Goal: Information Seeking & Learning: Understand process/instructions

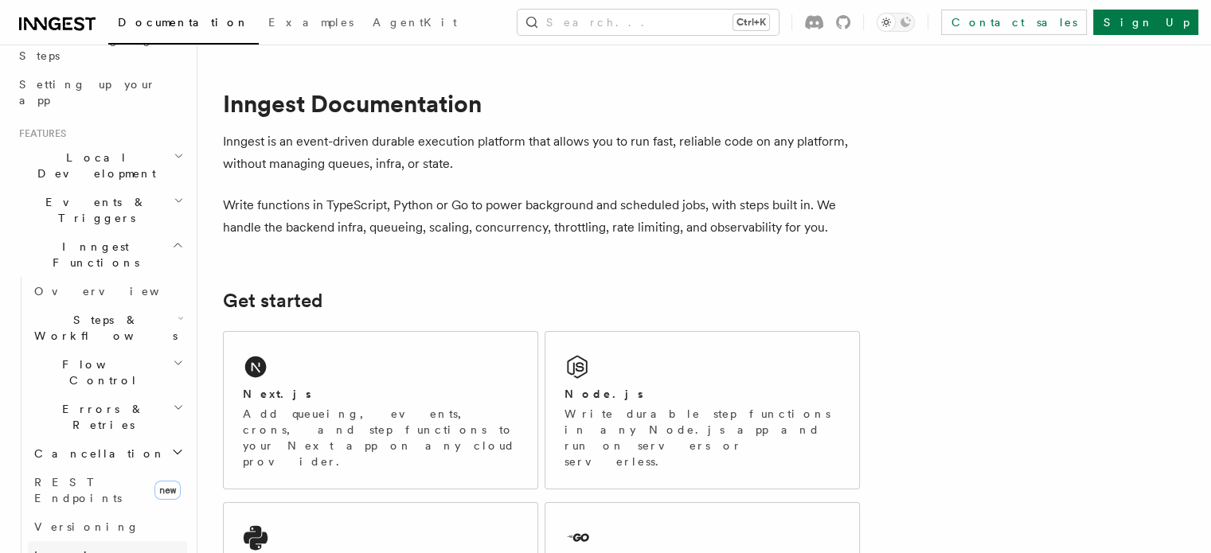
scroll to position [274, 0]
click at [135, 236] on h2 "Inngest Functions" at bounding box center [100, 258] width 174 height 45
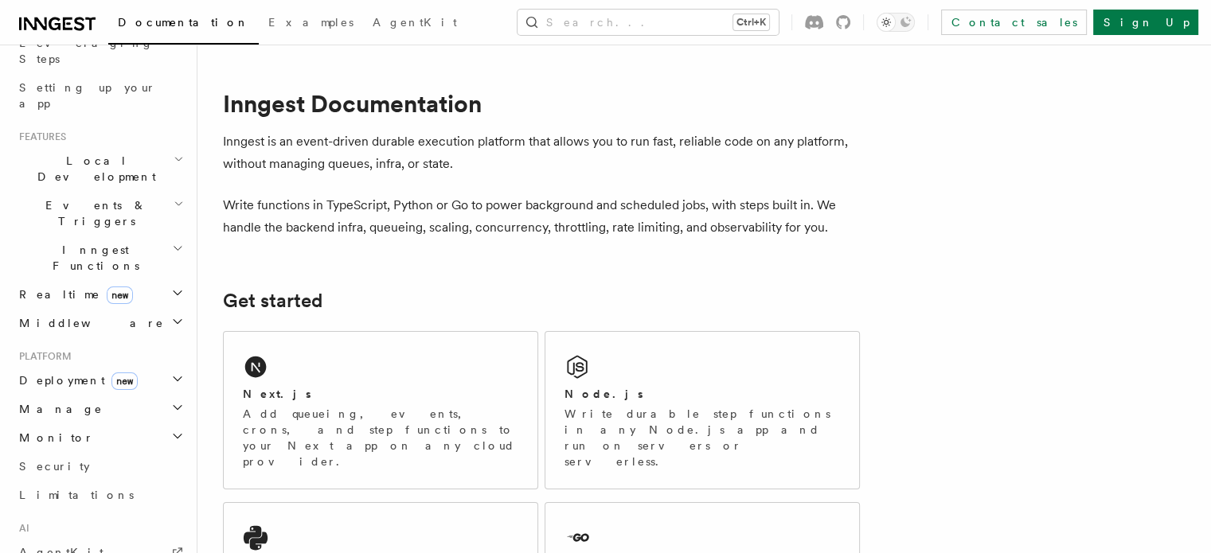
click at [82, 309] on h2 "Middleware" at bounding box center [100, 323] width 174 height 29
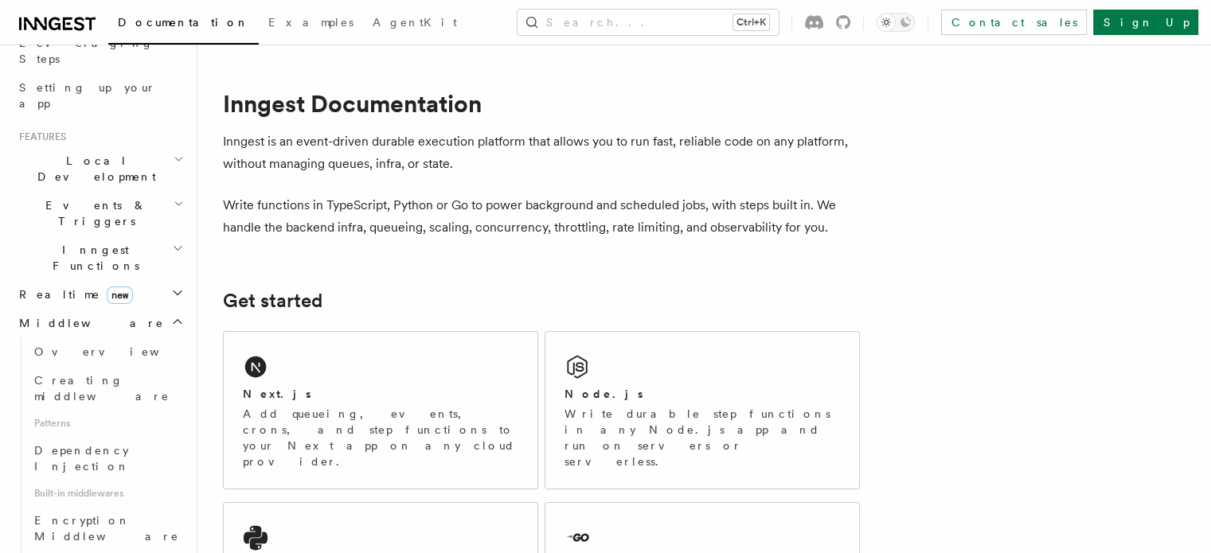
click at [82, 309] on h2 "Middleware" at bounding box center [100, 323] width 174 height 29
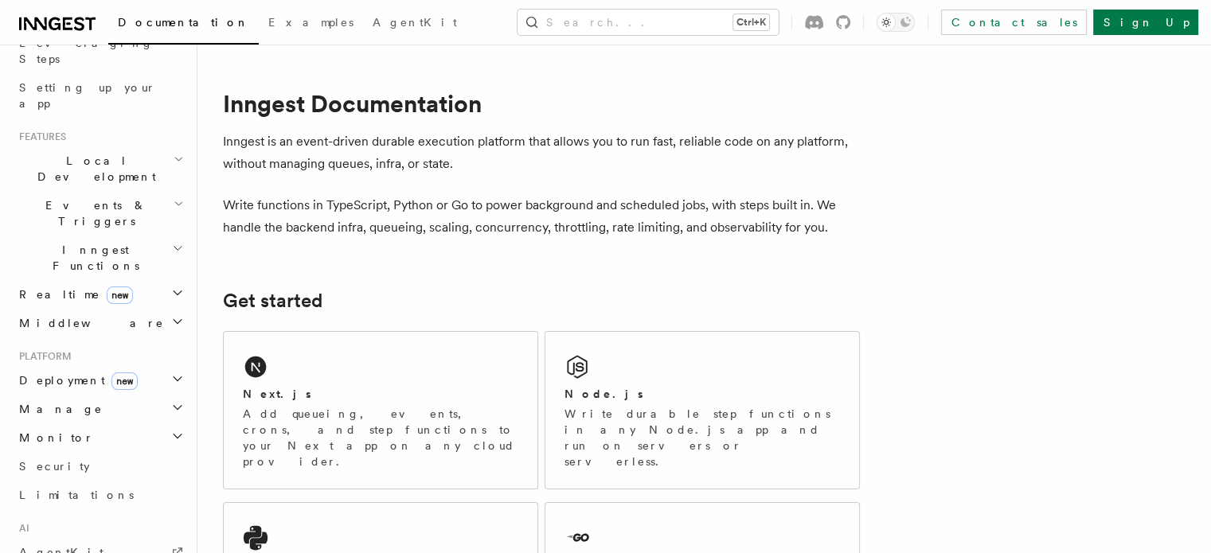
click at [55, 373] on span "Deployment new" at bounding box center [75, 381] width 125 height 16
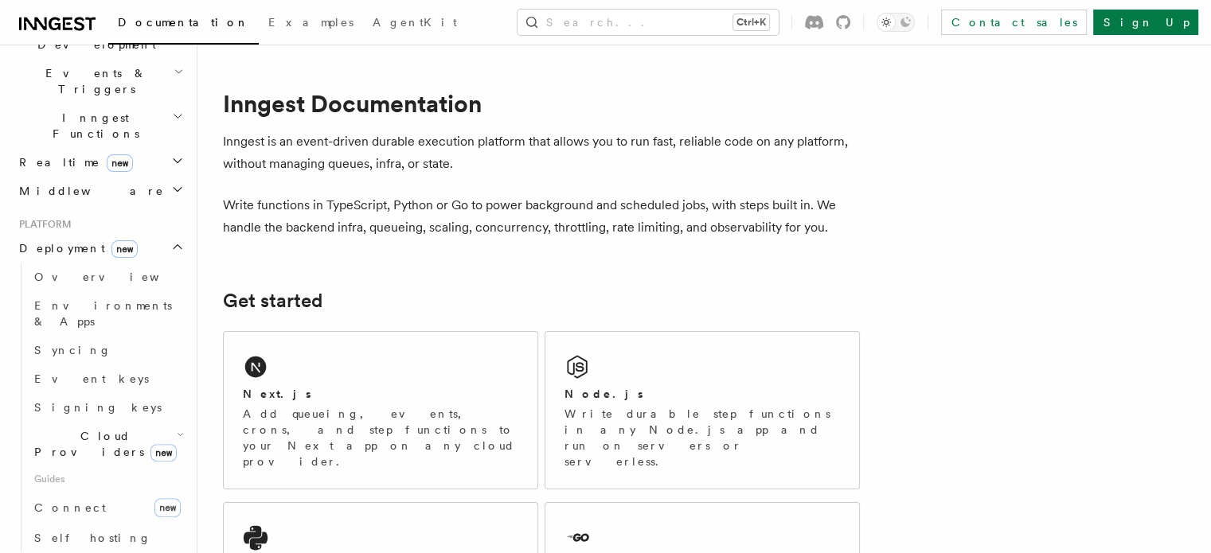
scroll to position [407, 0]
click at [41, 262] on link "Overview" at bounding box center [107, 276] width 159 height 29
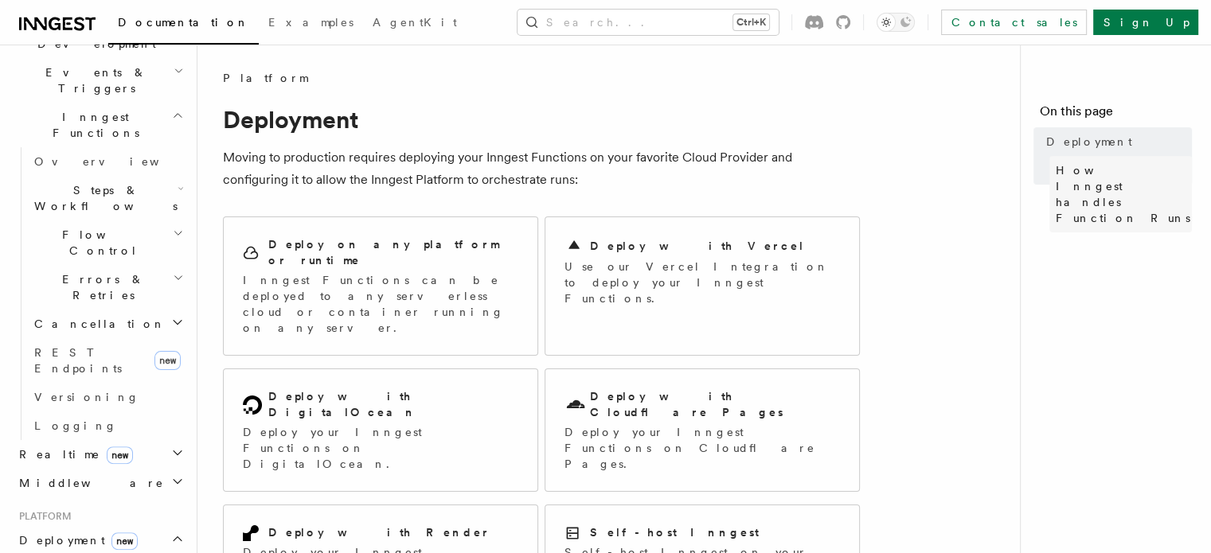
click at [1056, 174] on span "How Inngest handles Function Runs" at bounding box center [1124, 194] width 136 height 64
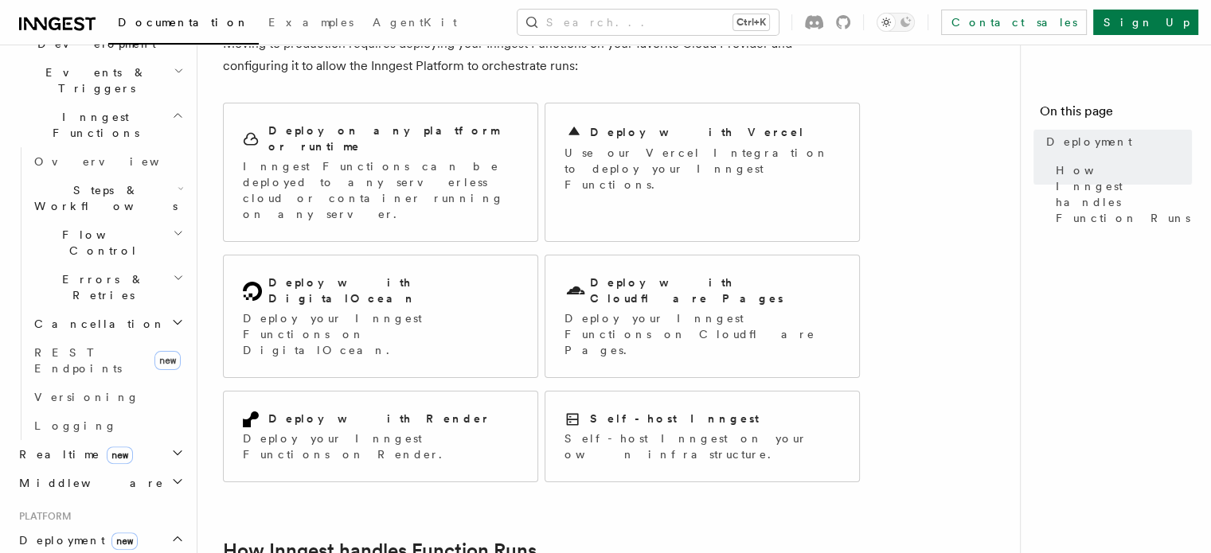
scroll to position [63, 0]
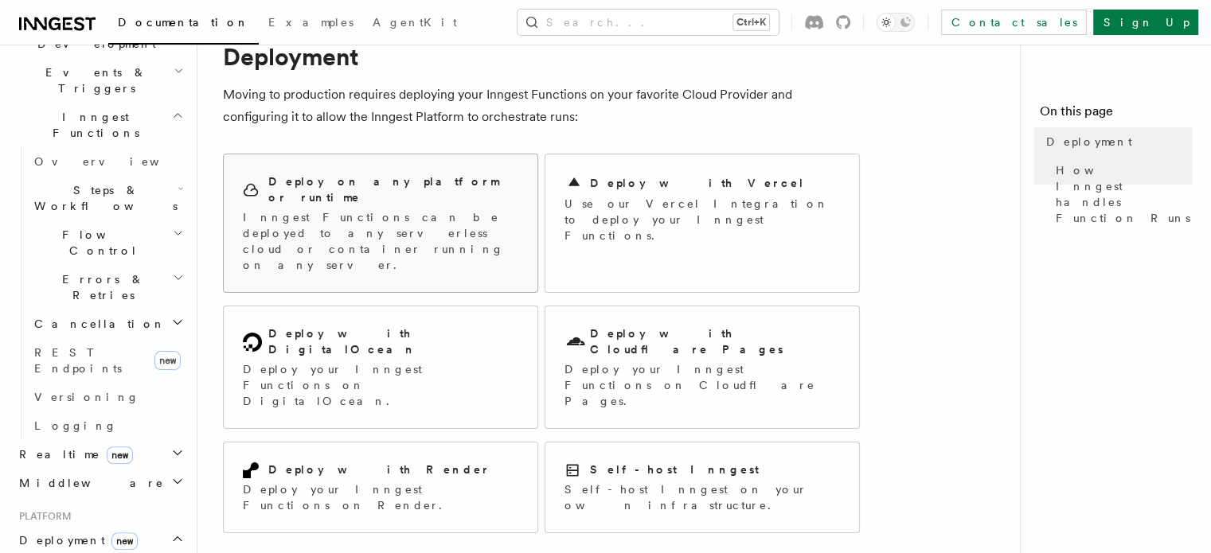
click at [365, 209] on p "Inngest Functions can be deployed to any serverless cloud or container running …" at bounding box center [380, 241] width 275 height 64
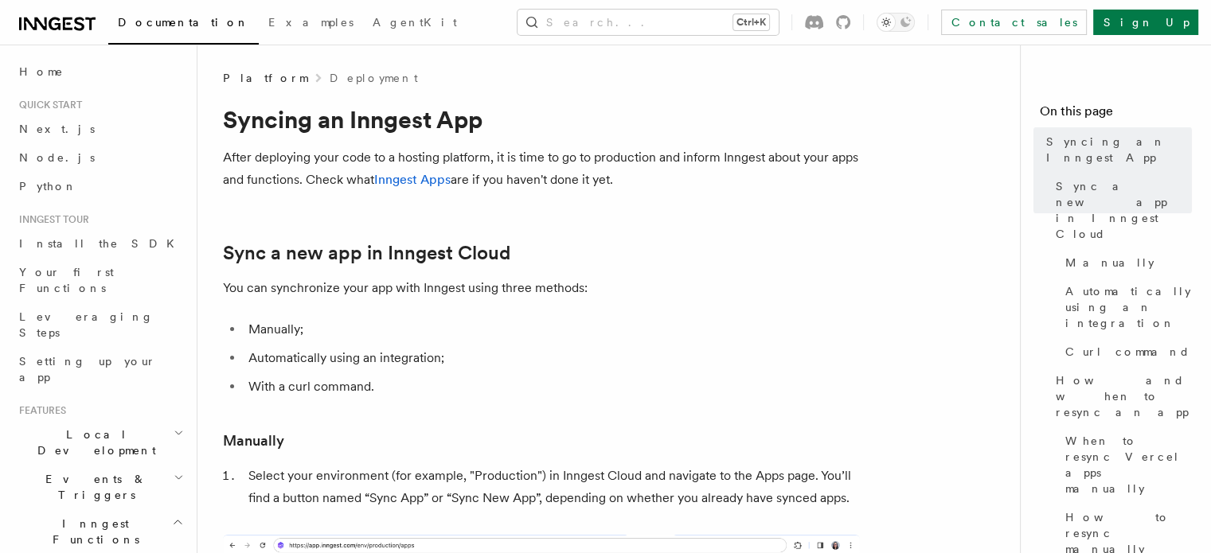
click at [250, 78] on span "Platform" at bounding box center [265, 78] width 84 height 16
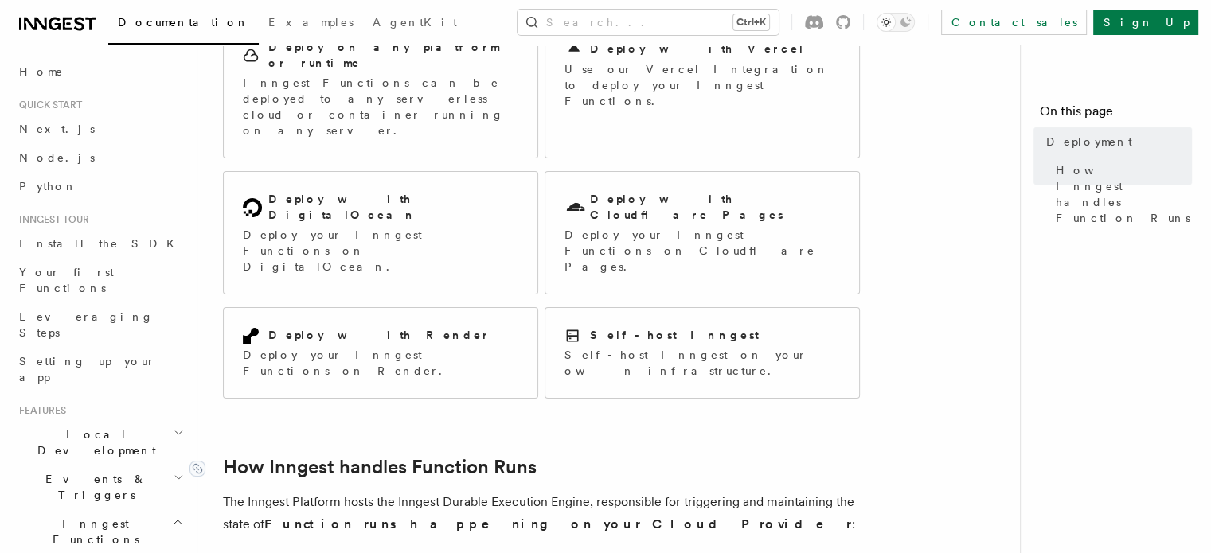
scroll to position [193, 0]
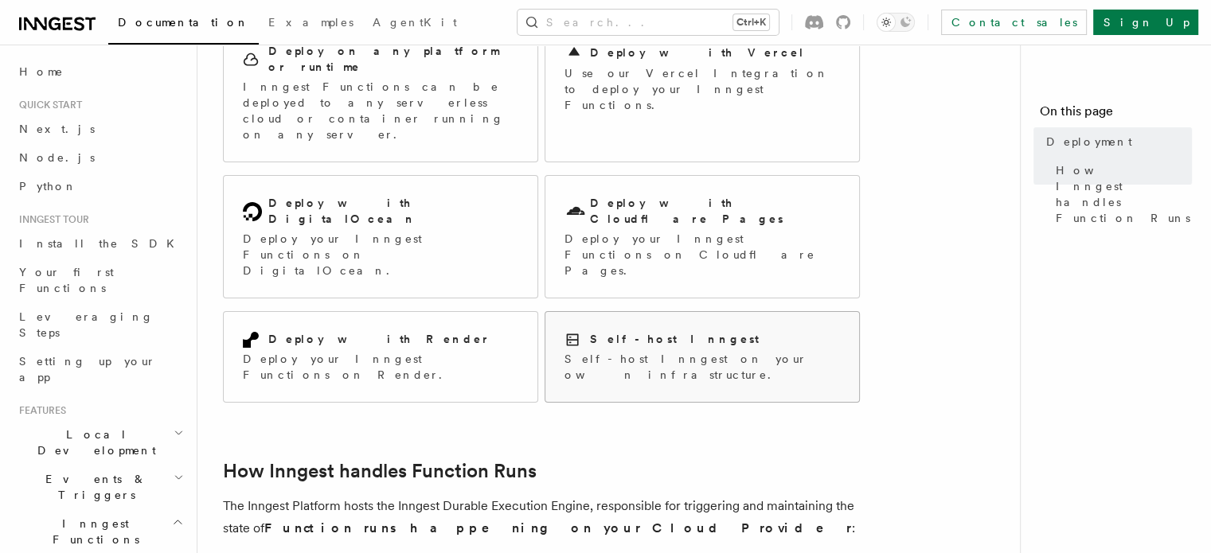
click at [662, 331] on h2 "Self-host Inngest" at bounding box center [674, 339] width 169 height 16
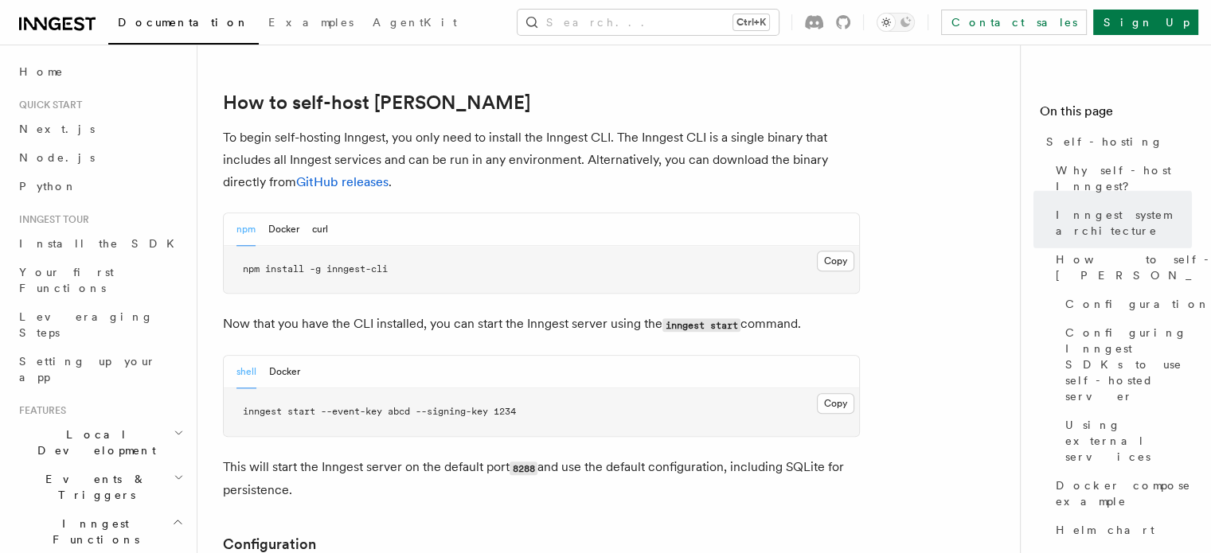
scroll to position [1586, 0]
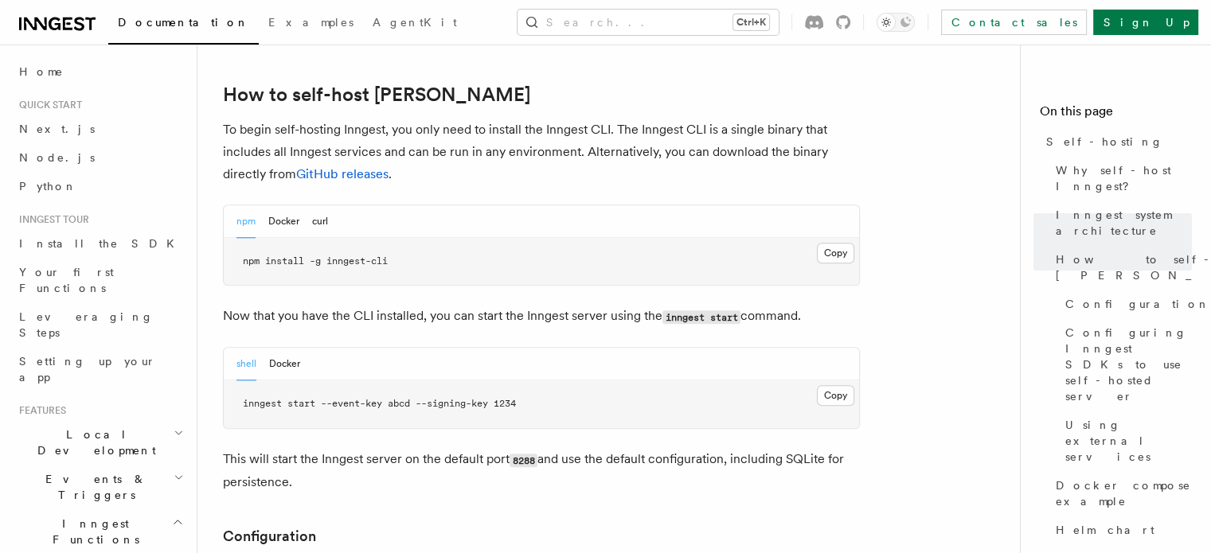
click at [265, 348] on div "shell Docker" at bounding box center [268, 364] width 64 height 33
click at [274, 348] on button "Docker" at bounding box center [284, 364] width 31 height 33
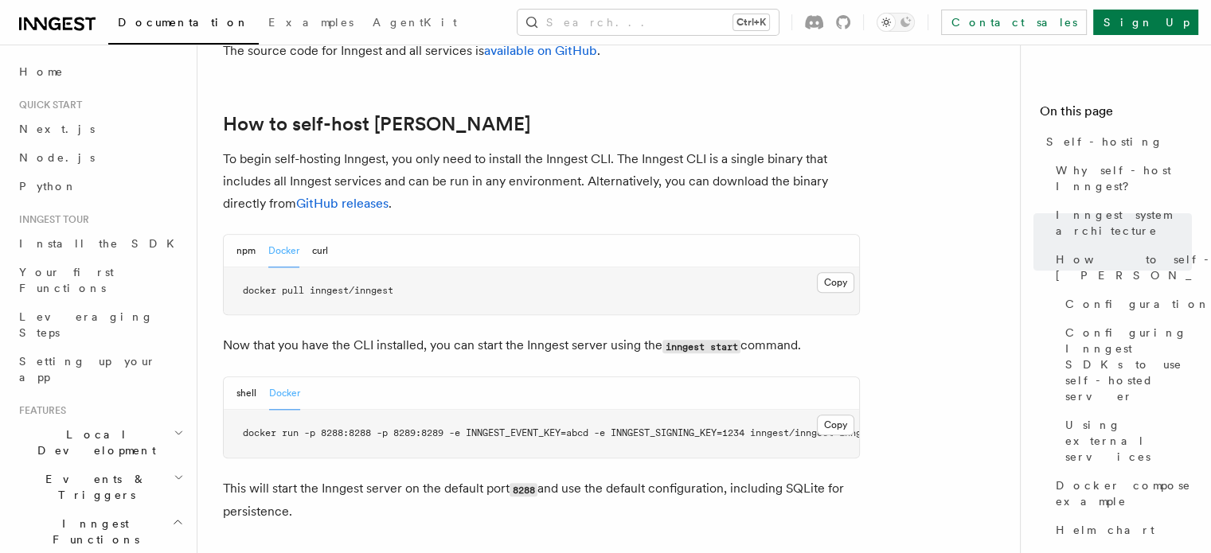
scroll to position [1556, 0]
click at [251, 236] on button "npm" at bounding box center [245, 252] width 19 height 33
click at [236, 377] on div "shell Docker" at bounding box center [541, 393] width 635 height 33
click at [239, 377] on button "shell" at bounding box center [246, 393] width 20 height 33
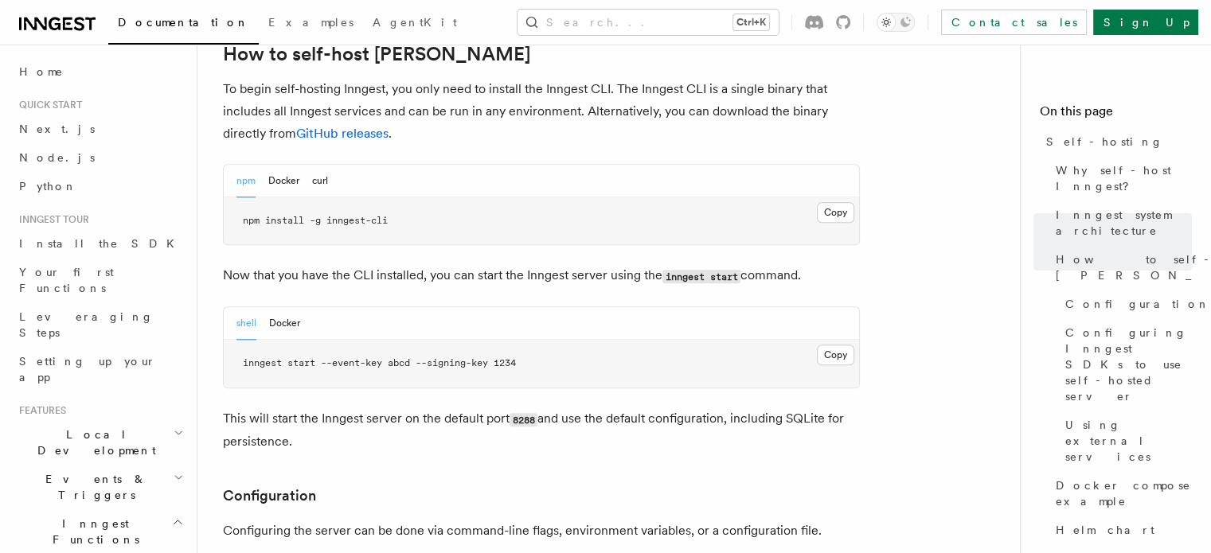
scroll to position [1627, 0]
click at [310, 214] on span "npm install -g inngest-cli" at bounding box center [315, 219] width 145 height 11
copy article "npm install -g inngest-cli"
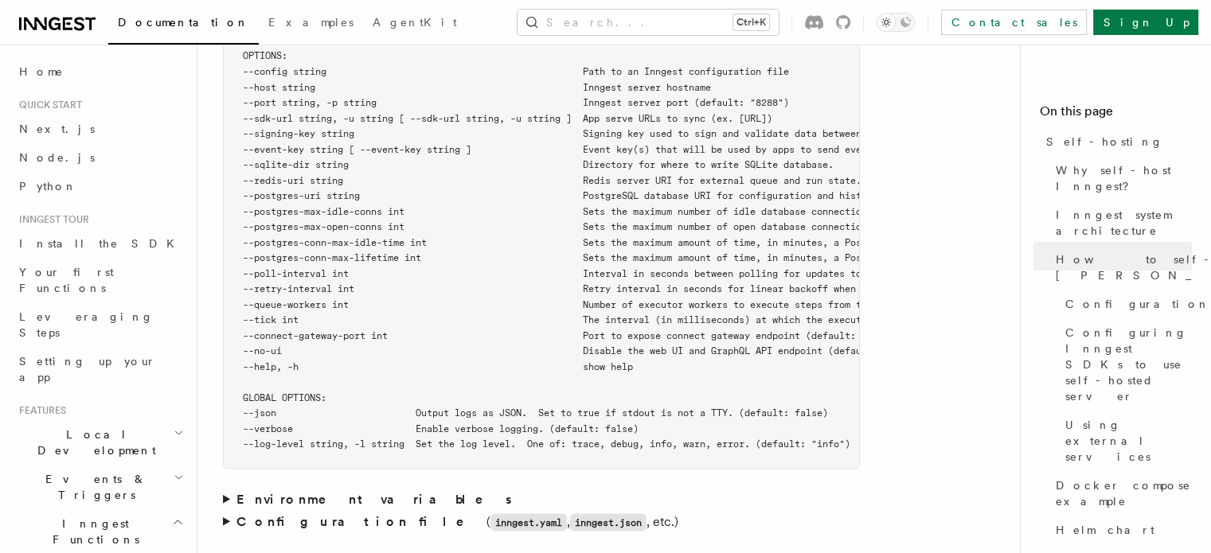
scroll to position [2961, 0]
click at [751, 314] on pre "$ inngest start --help NAME: inngest start - [Beta] Run Inngest as a single-nod…" at bounding box center [541, 169] width 635 height 591
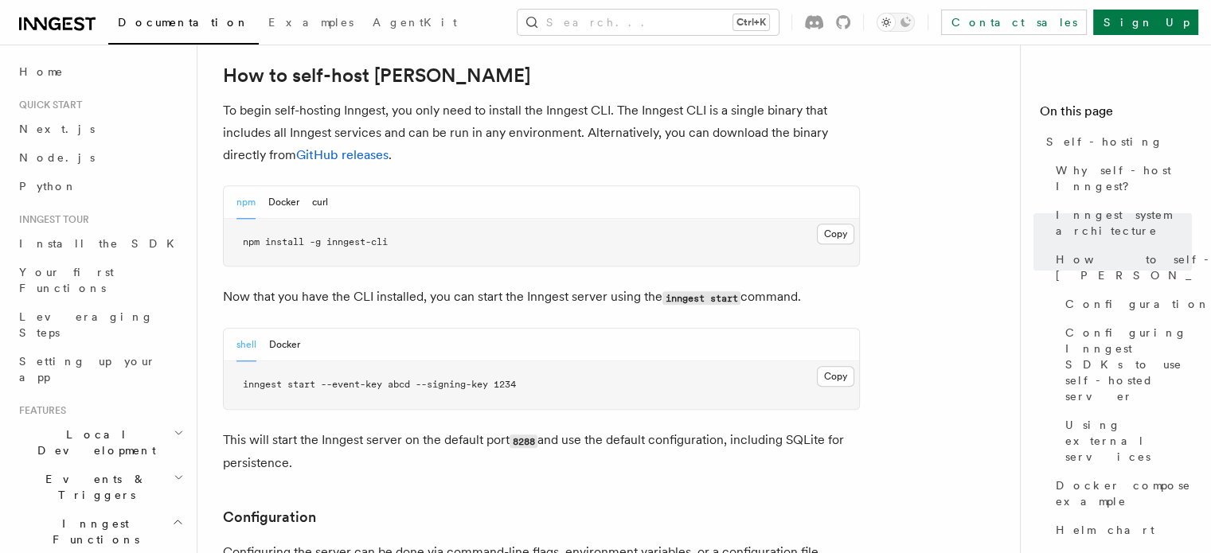
scroll to position [1598, 0]
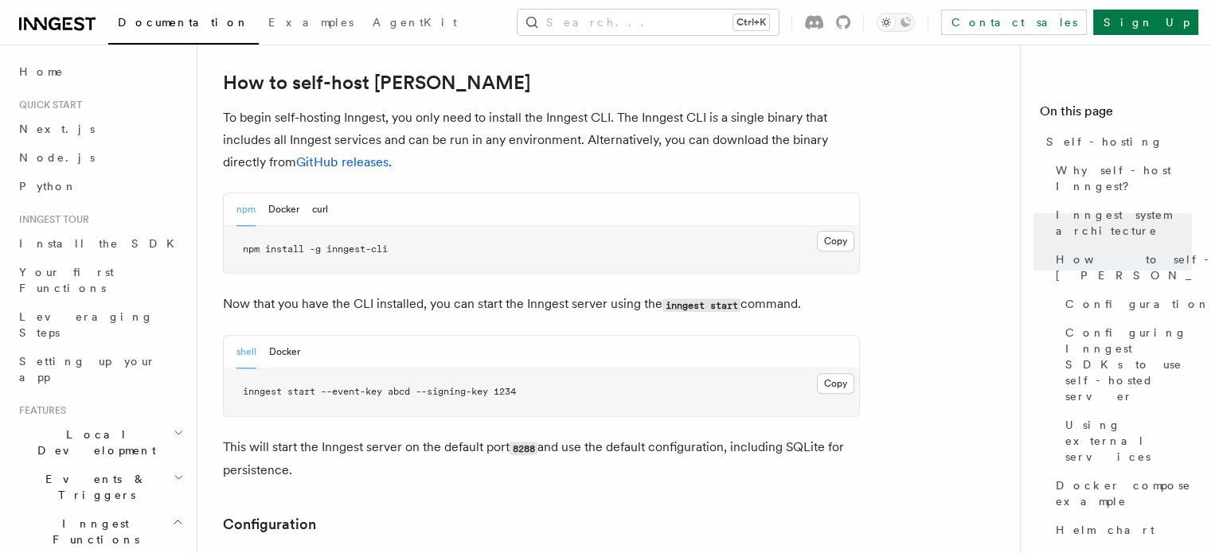
click at [368, 244] on span "npm install -g inngest-cli" at bounding box center [315, 249] width 145 height 11
copy article "npm install -g inngest-cli"
click at [401, 386] on span "inngest start --event-key abcd --signing-key 1234" at bounding box center [379, 391] width 273 height 11
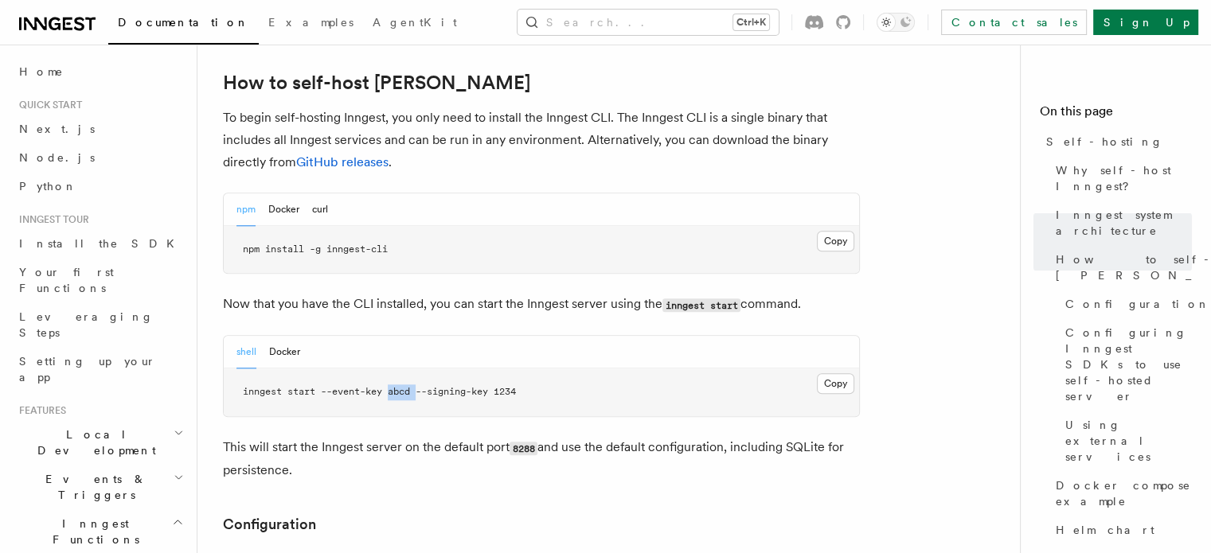
click at [401, 386] on span "inngest start --event-key abcd --signing-key 1234" at bounding box center [379, 391] width 273 height 11
click at [334, 386] on span "inngest start --event-key abcd --signing-key 1234" at bounding box center [379, 391] width 273 height 11
click at [318, 386] on span "inngest start --event-key abcd --signing-key 1234" at bounding box center [379, 391] width 273 height 11
click at [378, 386] on span "inngest start --event-key abcd --signing-key 1234" at bounding box center [379, 391] width 273 height 11
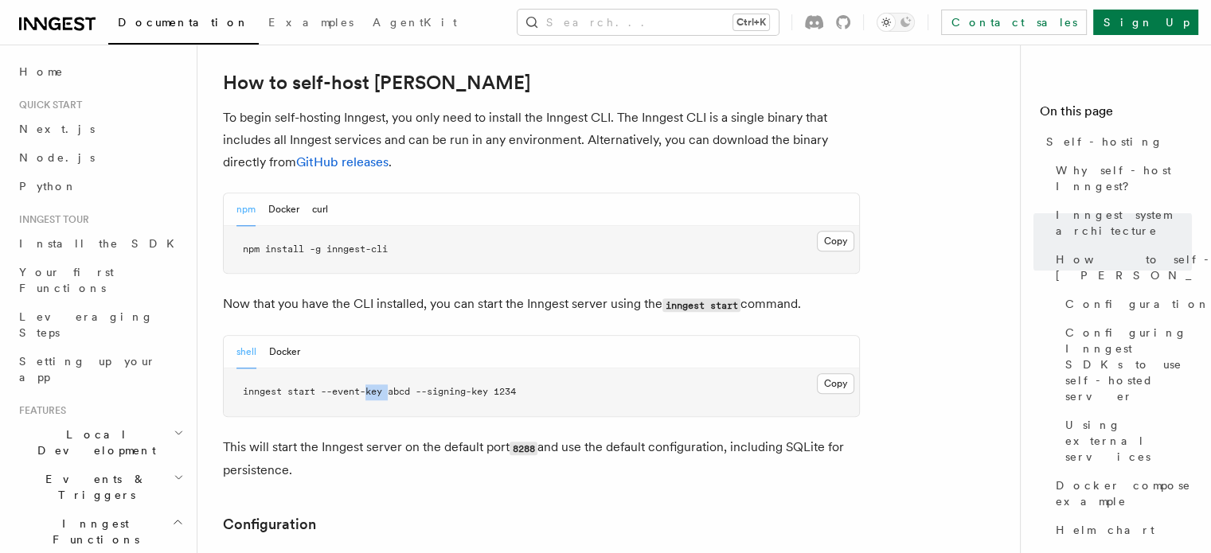
click at [378, 386] on span "inngest start --event-key abcd --signing-key 1234" at bounding box center [379, 391] width 273 height 11
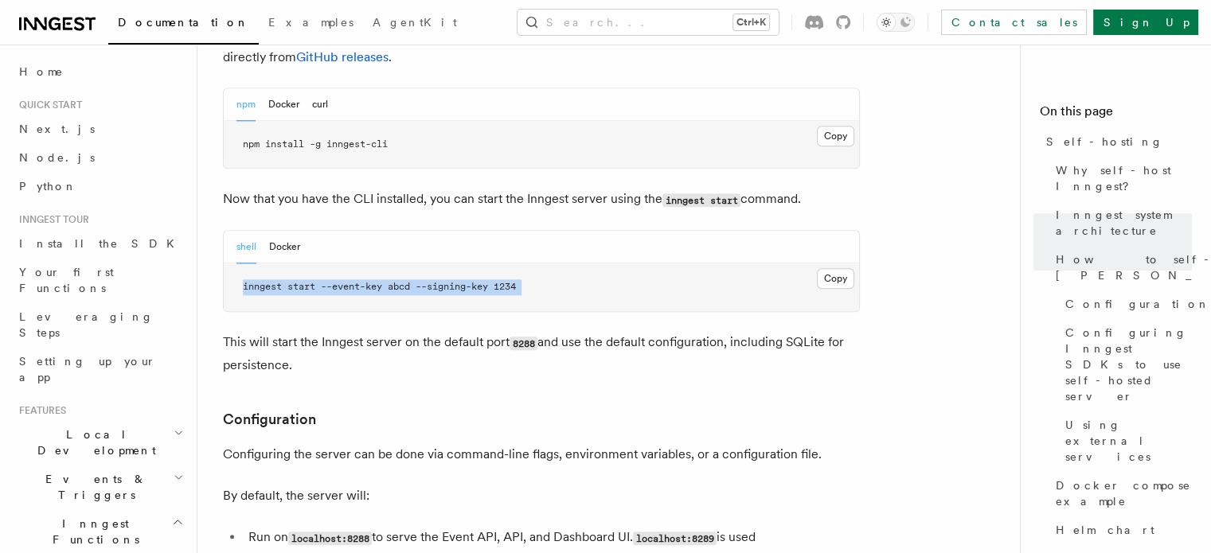
scroll to position [1695, 0]
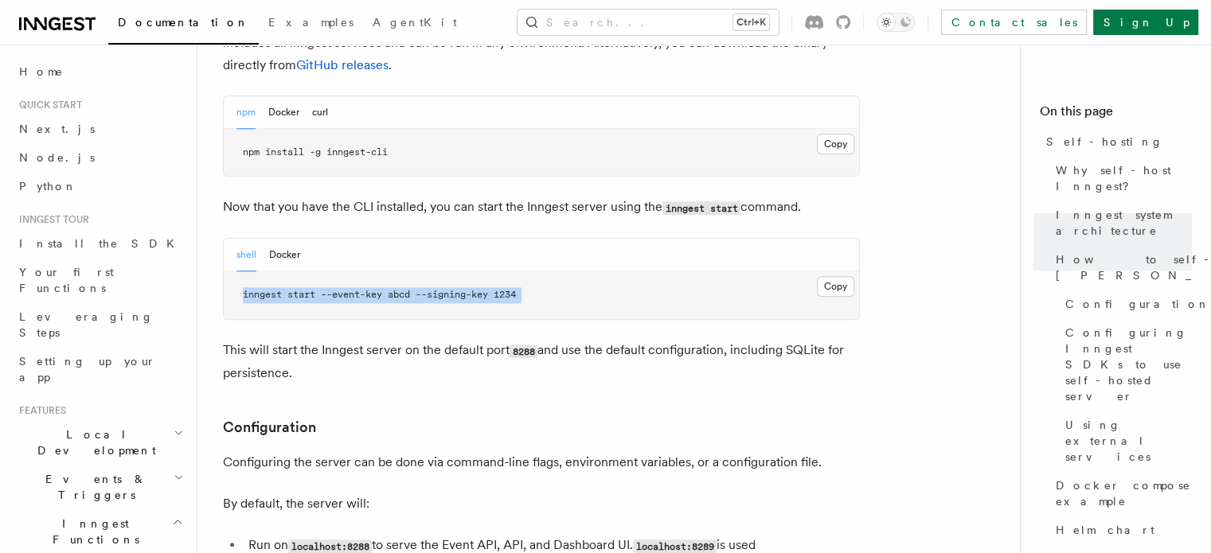
click at [346, 289] on span "inngest start --event-key abcd --signing-key 1234" at bounding box center [379, 294] width 273 height 11
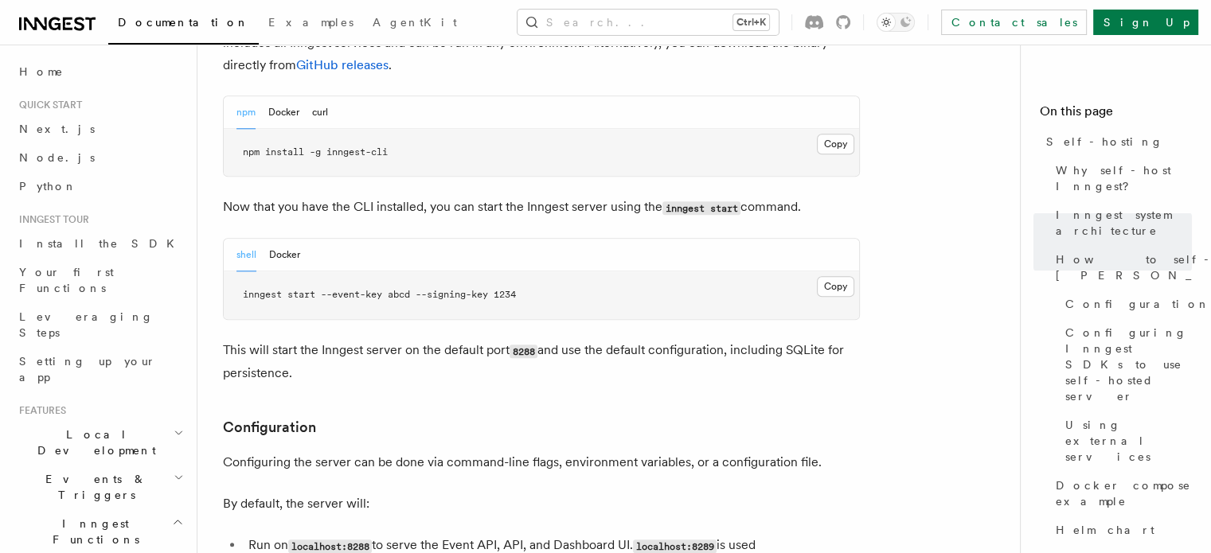
click at [320, 289] on span "inngest start --event-key abcd --signing-key 1234" at bounding box center [379, 294] width 273 height 11
drag, startPoint x: 314, startPoint y: 250, endPoint x: 207, endPoint y: 255, distance: 107.6
copy span "inngest start"
click at [44, 127] on span "Next.js" at bounding box center [57, 129] width 76 height 13
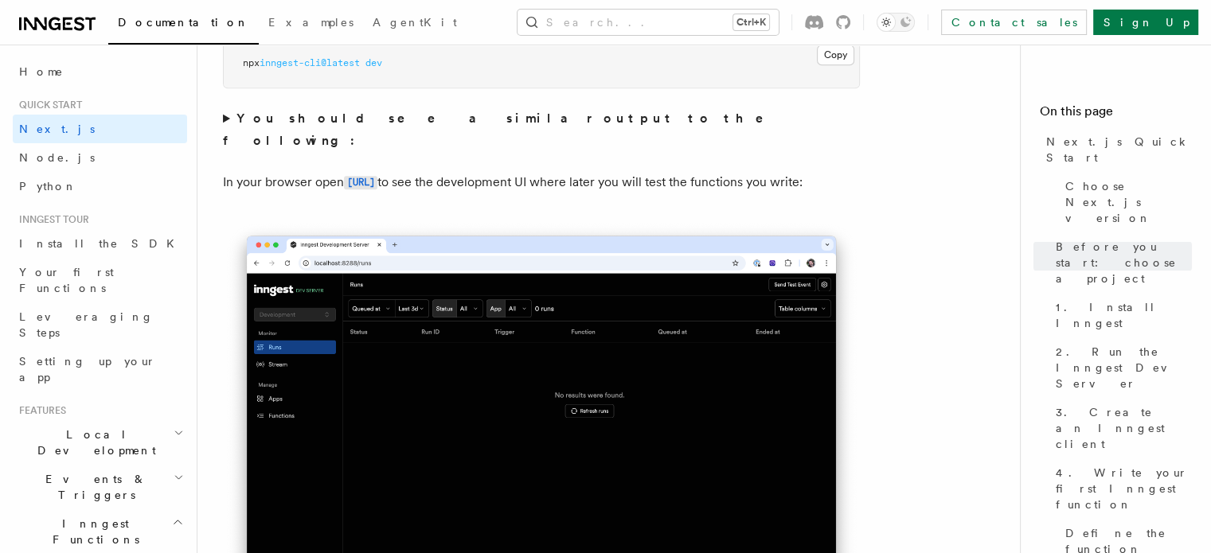
scroll to position [1038, 0]
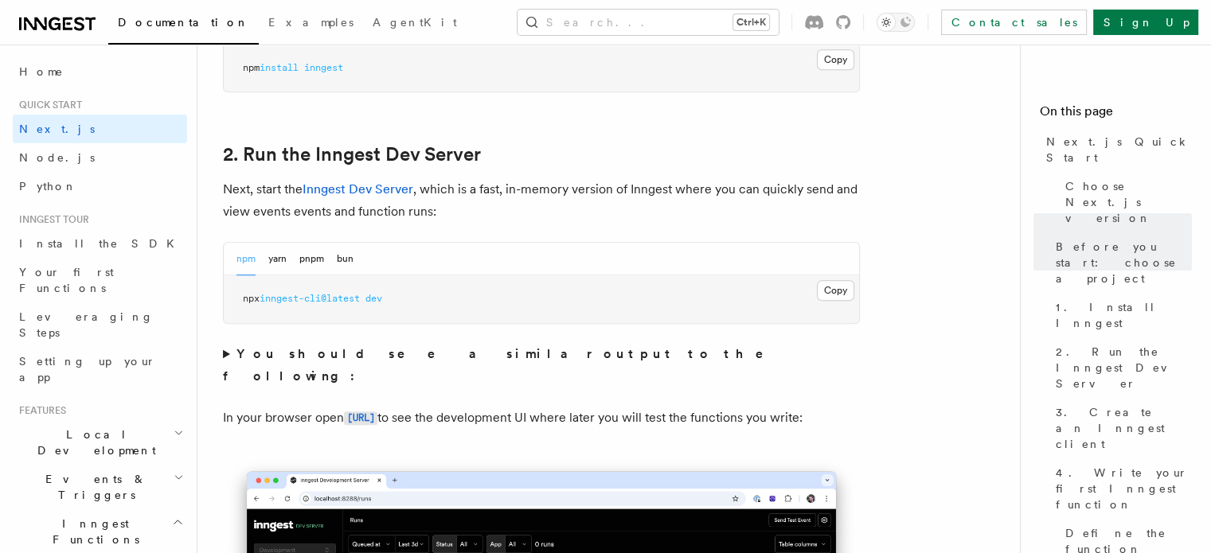
click at [375, 299] on span "dev" at bounding box center [373, 298] width 17 height 11
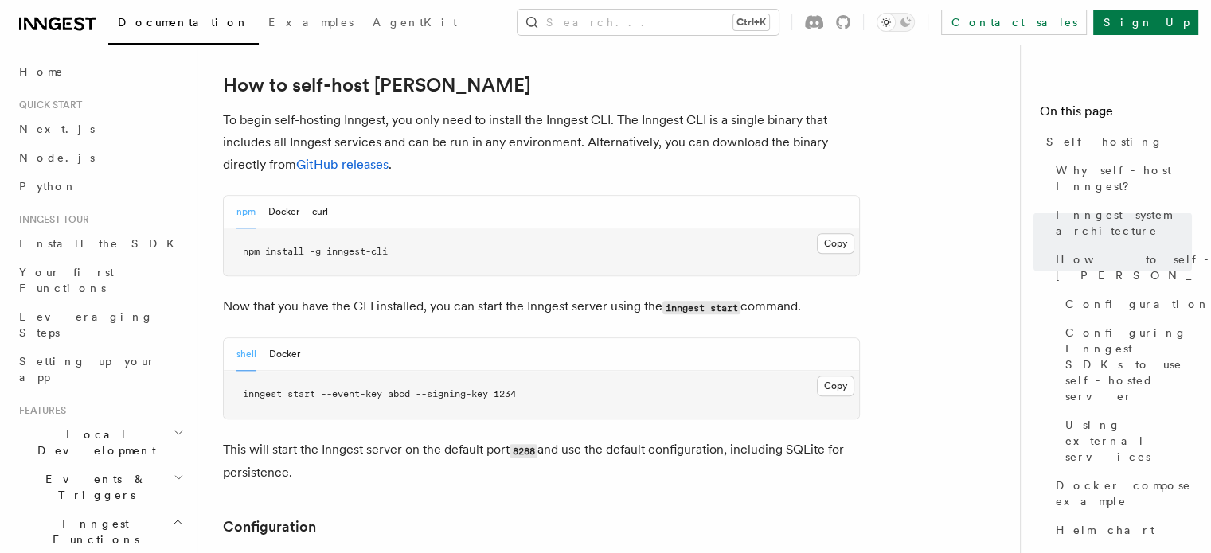
scroll to position [1595, 0]
click at [318, 247] on span "npm install -g inngest-cli" at bounding box center [315, 252] width 145 height 11
copy article "npm install -g inngest-cli"
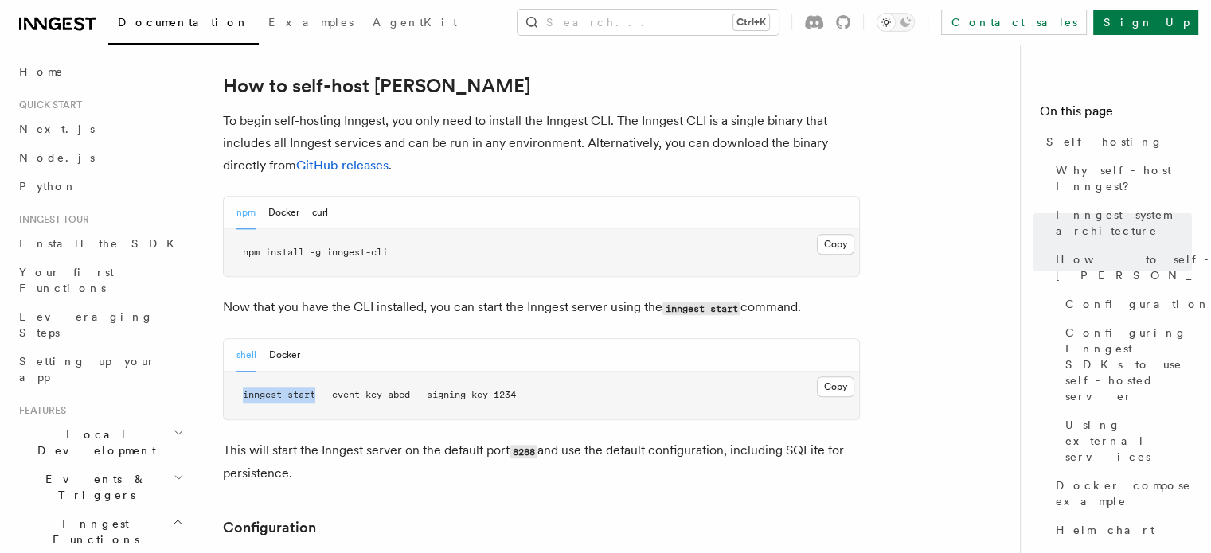
drag, startPoint x: 317, startPoint y: 354, endPoint x: 226, endPoint y: 345, distance: 91.3
click at [226, 372] on pre "inngest start --event-key abcd --signing-key 1234" at bounding box center [541, 396] width 635 height 48
copy span "inngest start"
click at [398, 389] on span "inngest start --event-key abcd --signing-key 1234" at bounding box center [379, 394] width 273 height 11
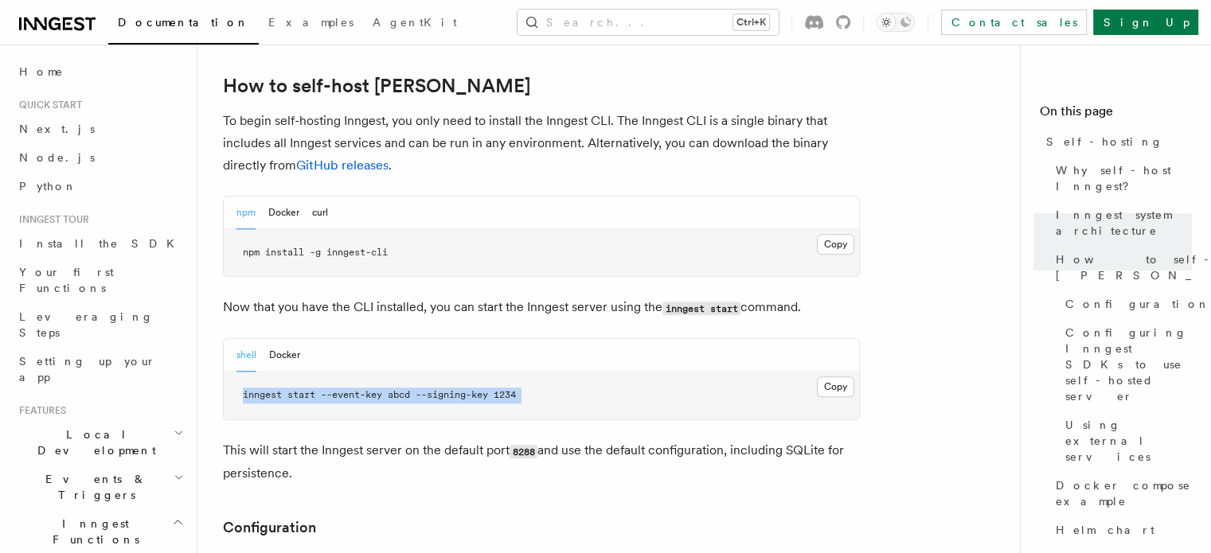
click at [398, 389] on span "inngest start --event-key abcd --signing-key 1234" at bounding box center [379, 394] width 273 height 11
copy article "inngest start --event-key abcd --signing-key 1234"
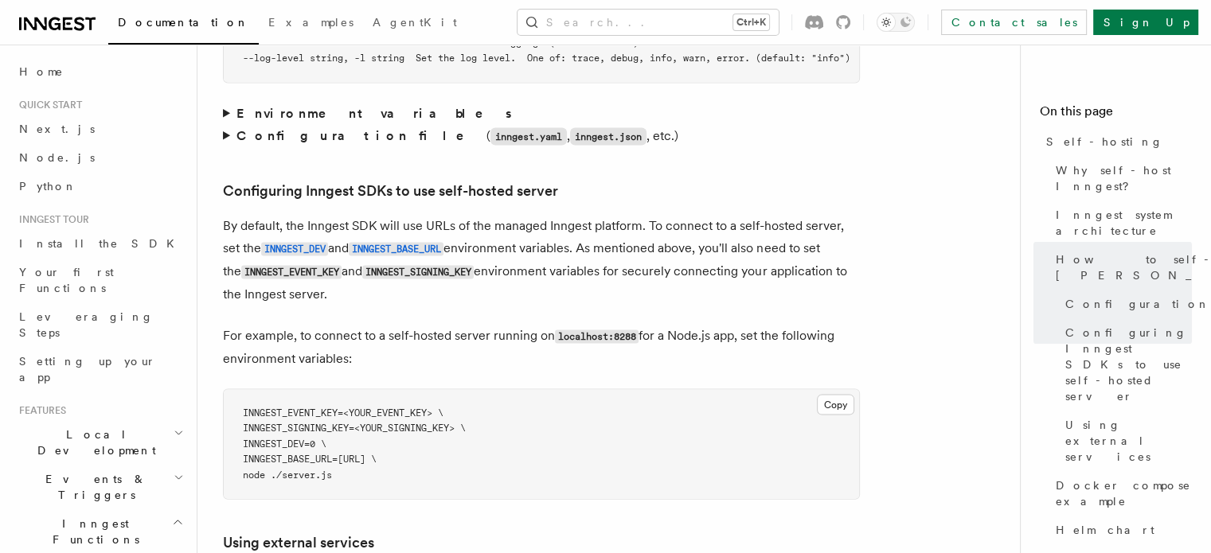
scroll to position [3263, 0]
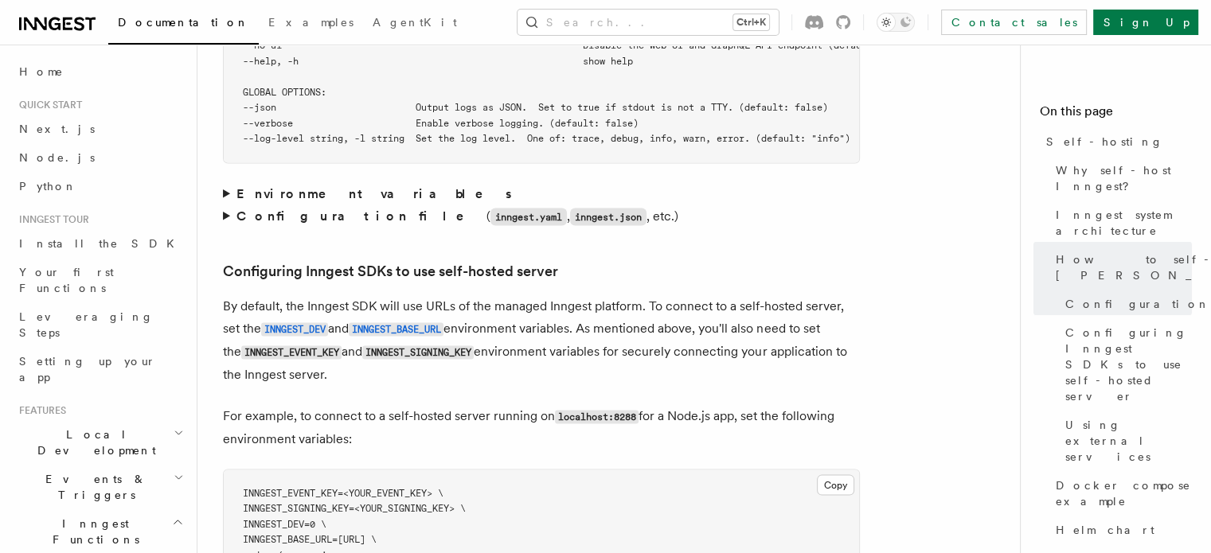
click at [223, 183] on summary "Environment variables" at bounding box center [541, 194] width 637 height 22
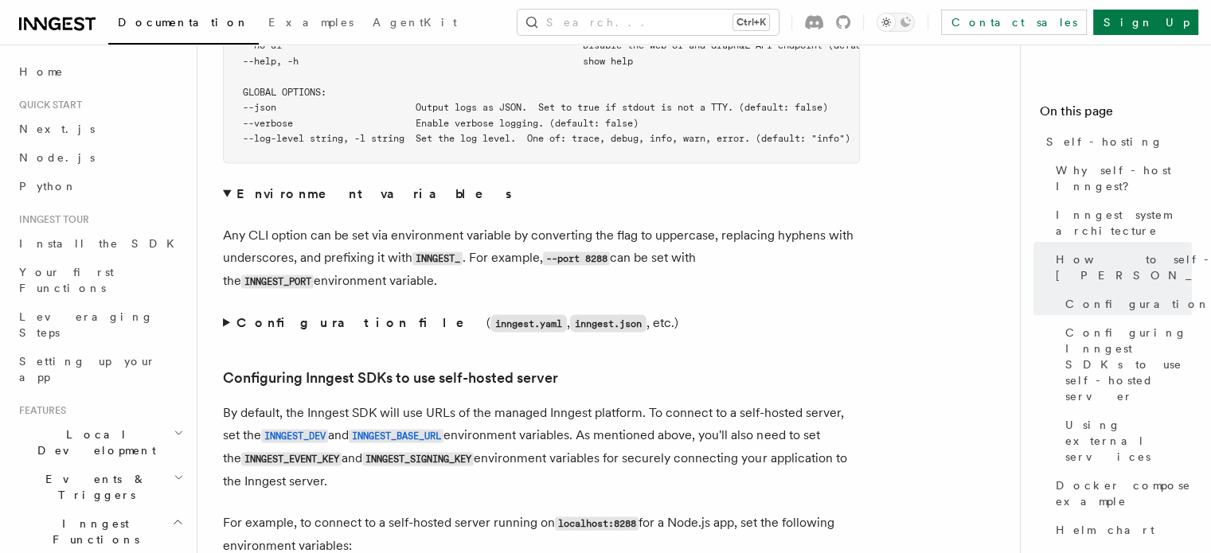
click at [228, 312] on summary "Configuration file ( inngest.yaml , inngest.json , etc.)" at bounding box center [541, 323] width 637 height 23
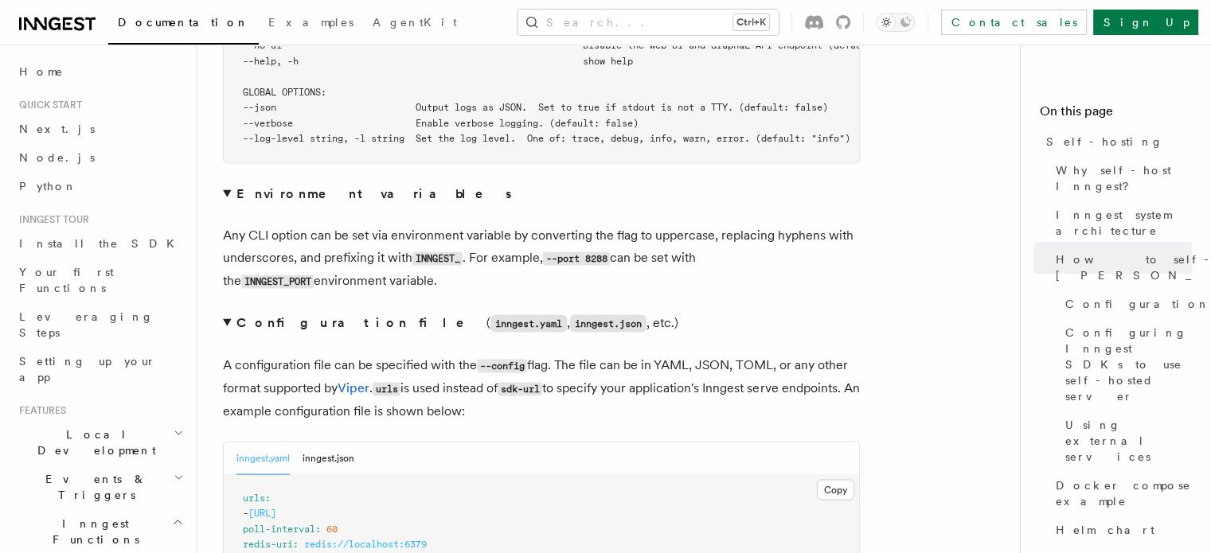
scroll to position [3385, 0]
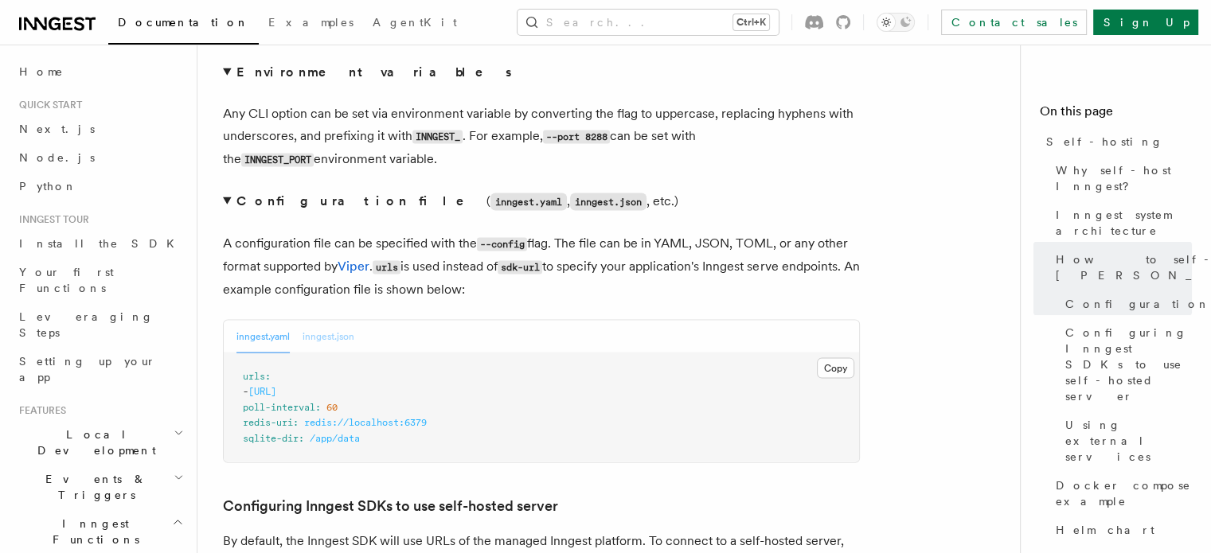
click at [312, 321] on button "inngest.json" at bounding box center [329, 337] width 52 height 33
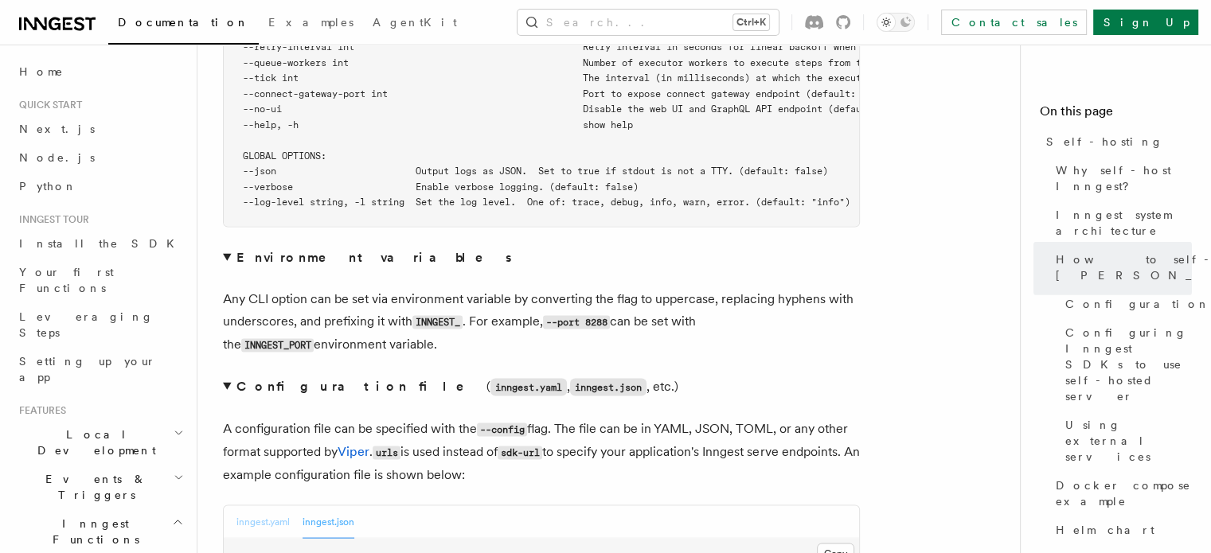
scroll to position [3199, 0]
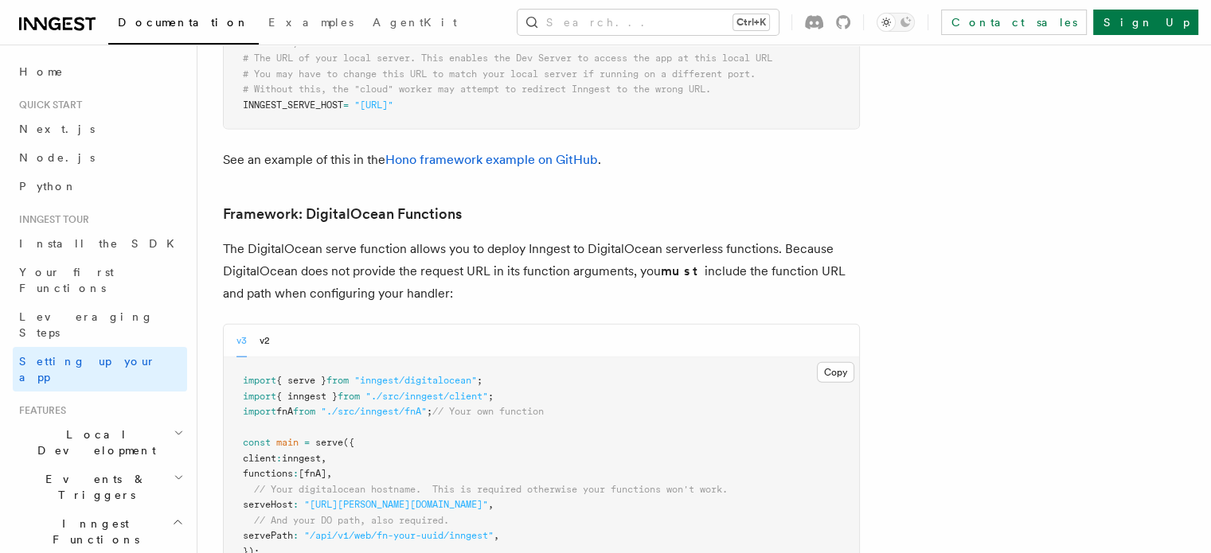
scroll to position [3584, 0]
click at [676, 201] on h3 "Framework: DigitalOcean Functions" at bounding box center [541, 212] width 637 height 22
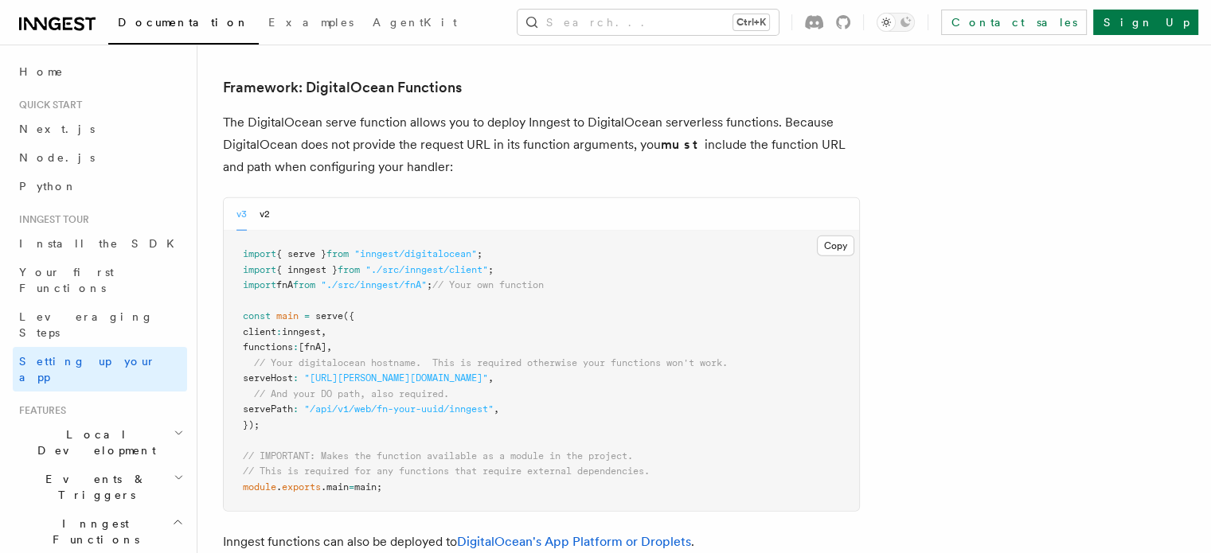
click at [525, 262] on pre "import { serve } from "inngest/digitalocean" ; import { inngest } from "./src/i…" at bounding box center [541, 371] width 635 height 280
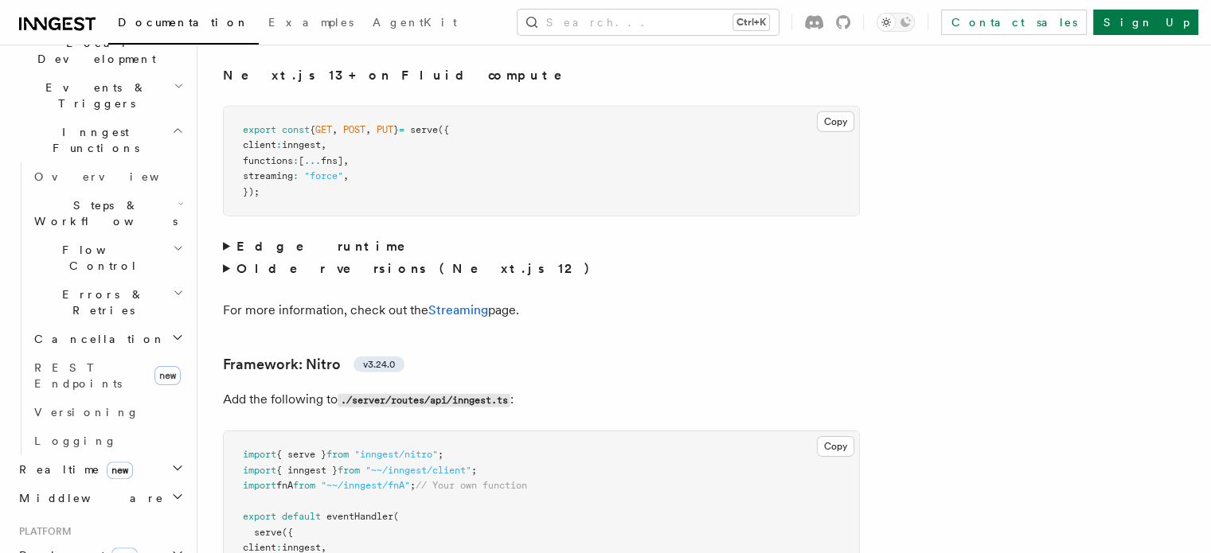
scroll to position [392, 0]
click at [107, 462] on span "new" at bounding box center [120, 471] width 26 height 18
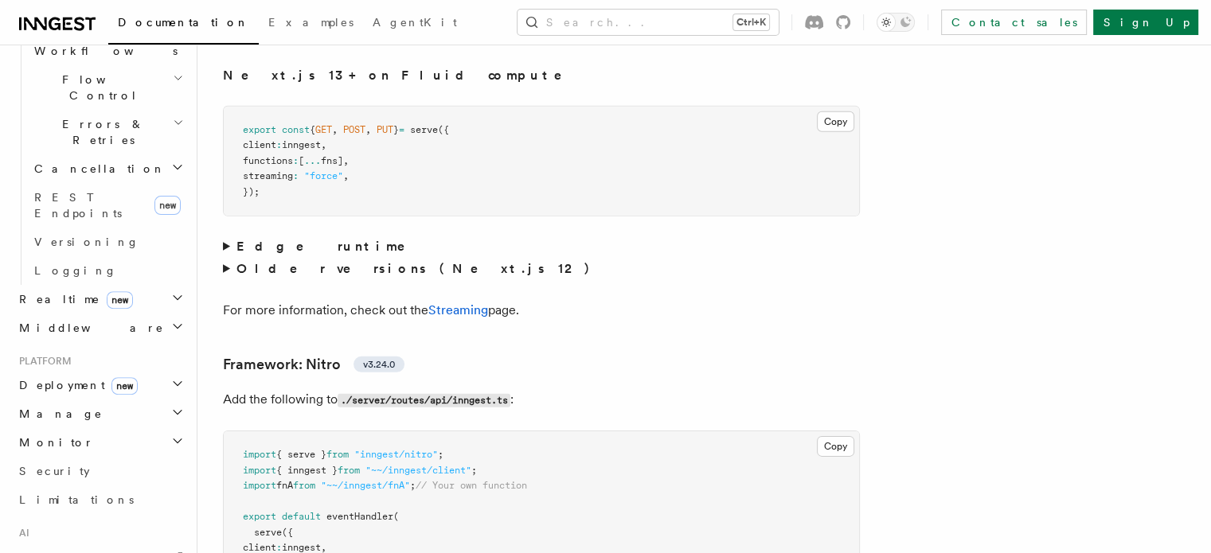
scroll to position [572, 0]
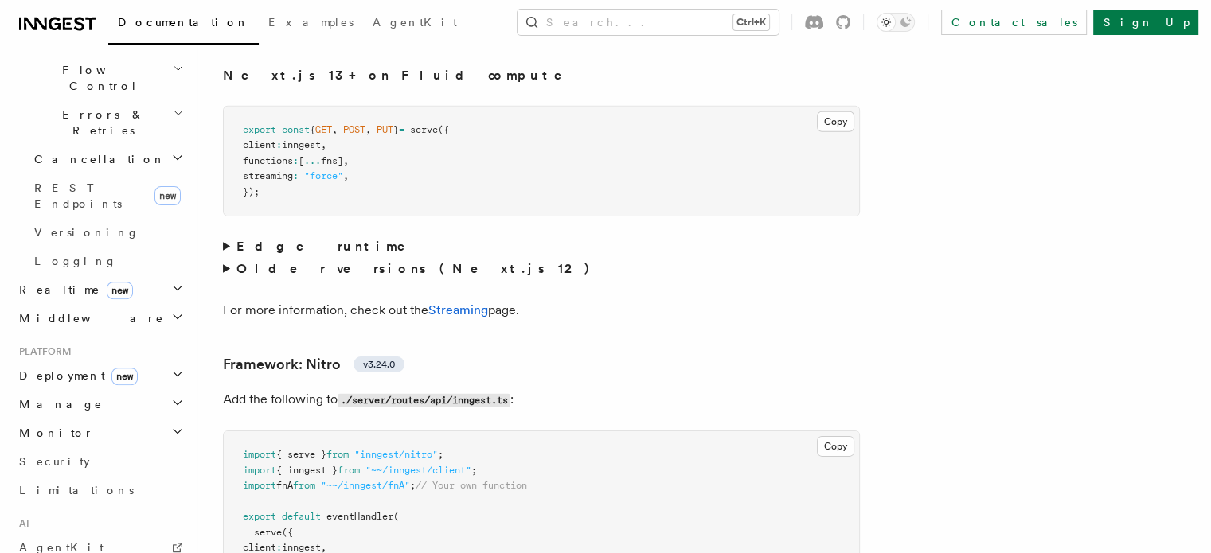
click at [69, 368] on span "Deployment new" at bounding box center [75, 376] width 125 height 16
click at [67, 471] on span "Syncing" at bounding box center [72, 477] width 77 height 13
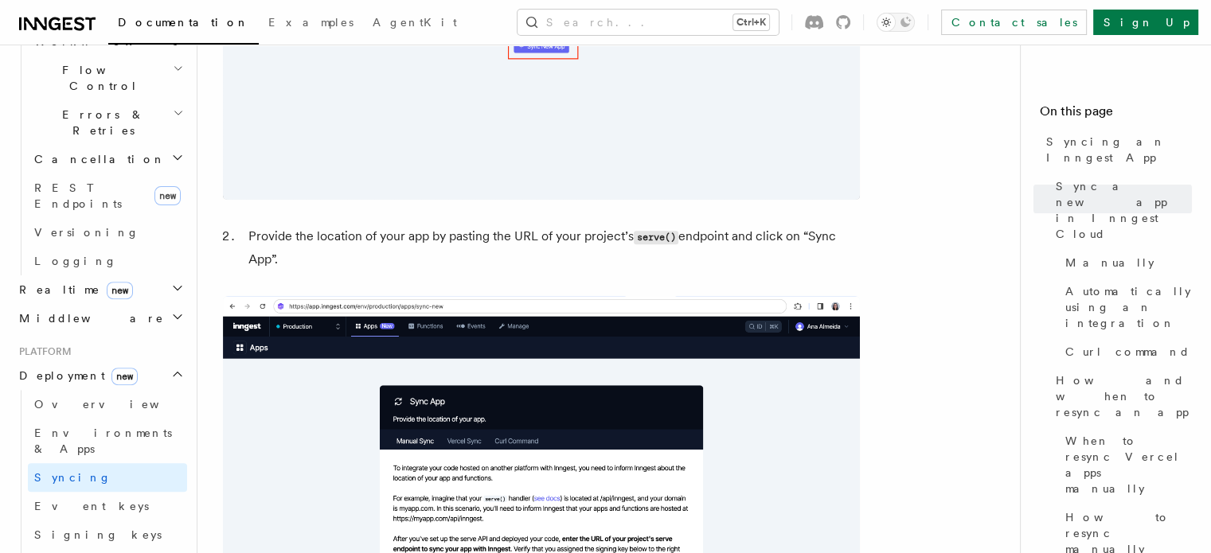
scroll to position [1129, 0]
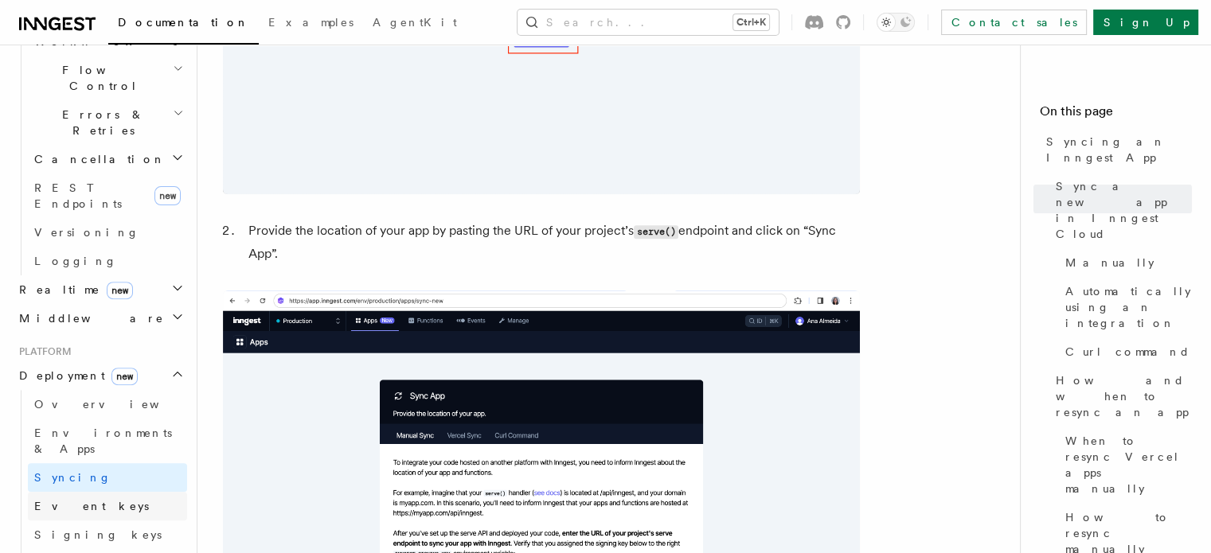
click at [71, 500] on span "Event keys" at bounding box center [91, 506] width 115 height 13
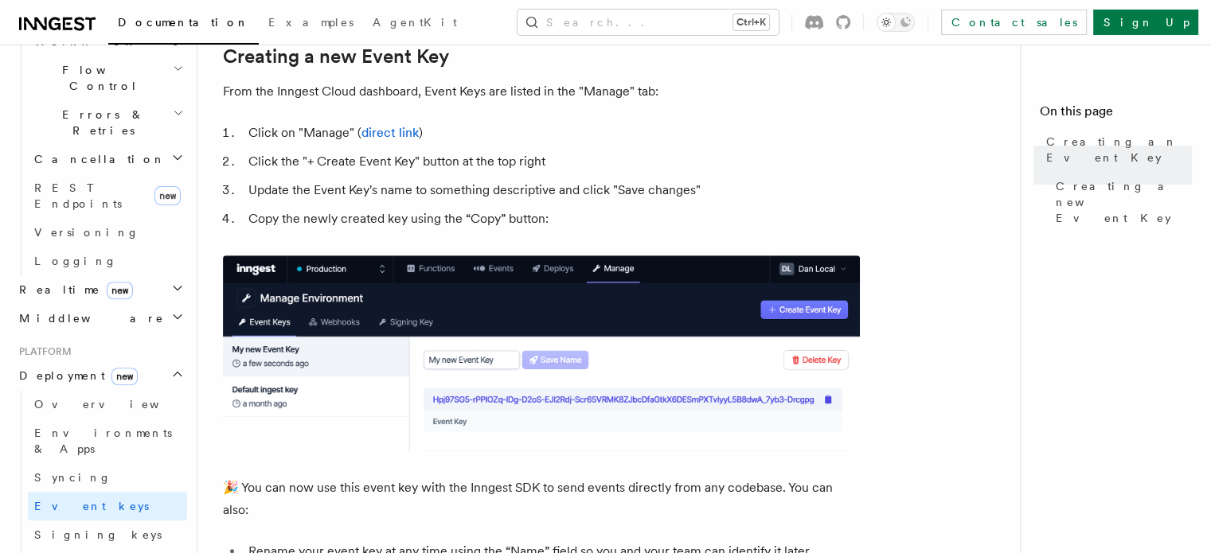
scroll to position [761, 0]
